Goal: Navigation & Orientation: Find specific page/section

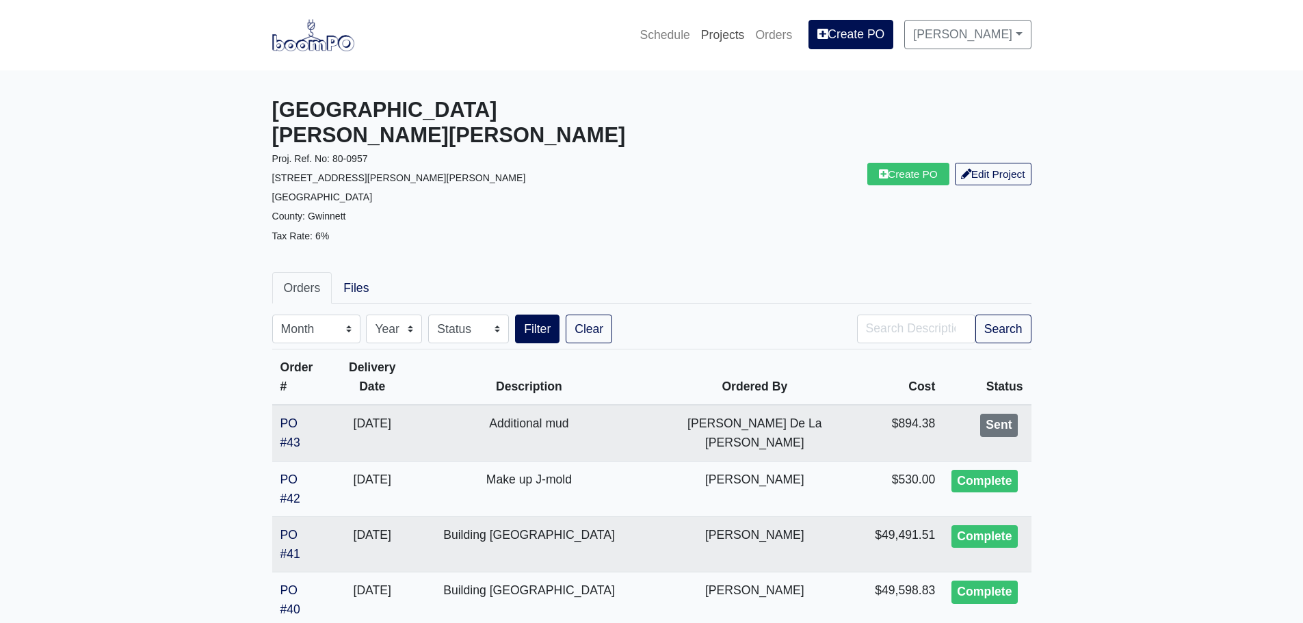
click at [717, 40] on link "Projects" at bounding box center [723, 35] width 55 height 30
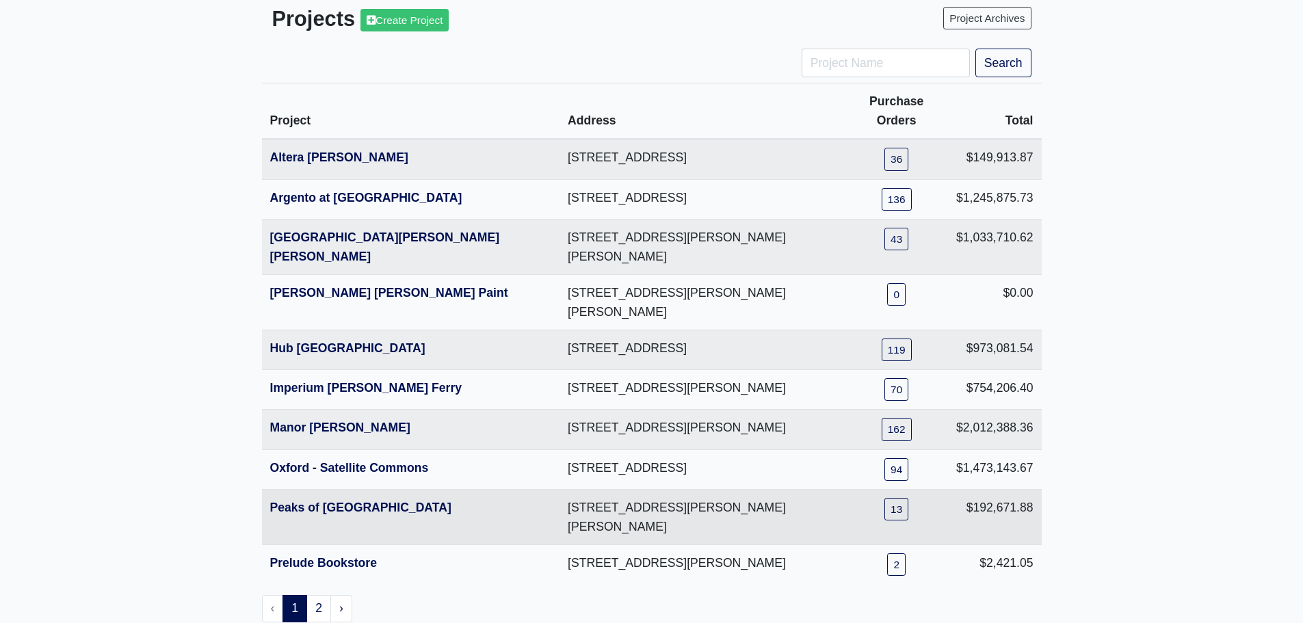
scroll to position [111, 0]
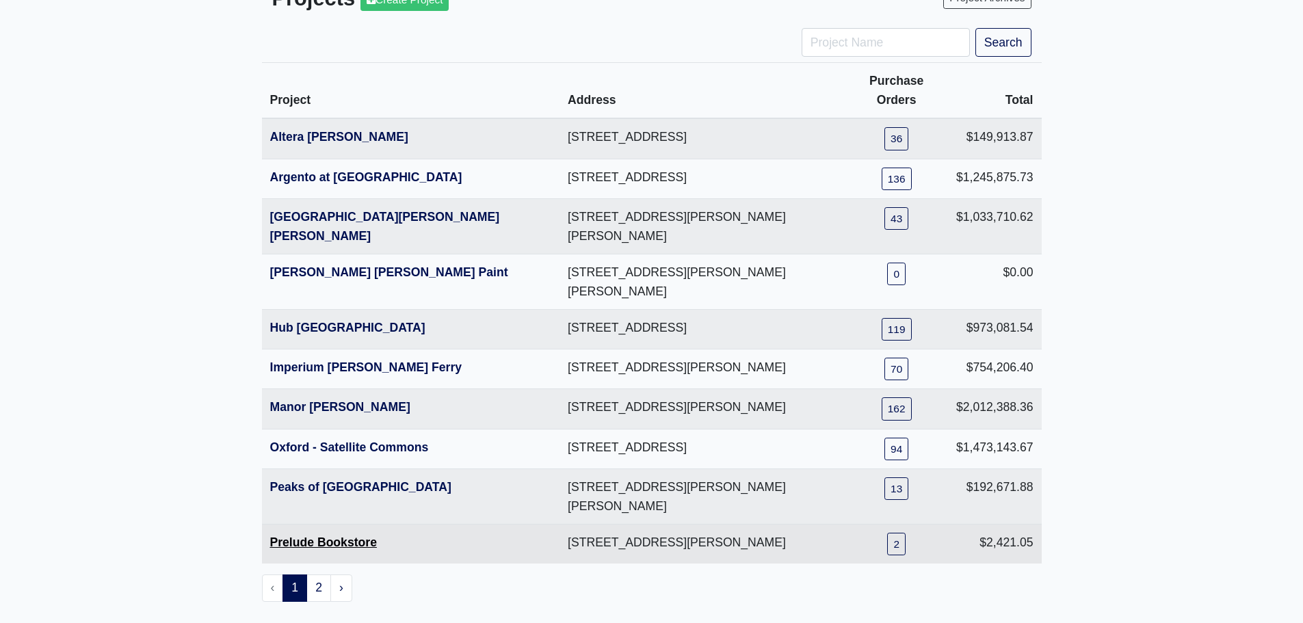
click at [322, 536] on link "Prelude Bookstore" at bounding box center [323, 543] width 107 height 14
